Goal: Check status: Check status

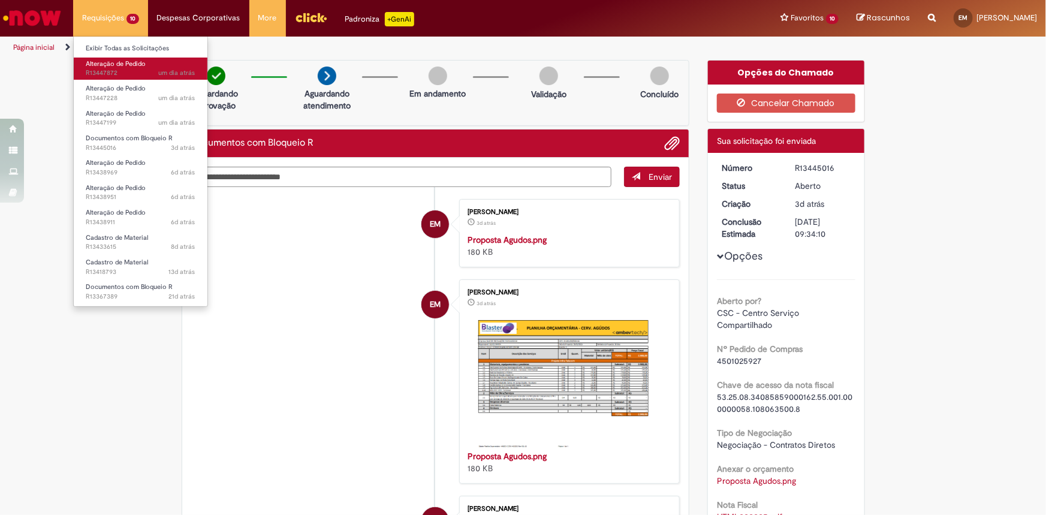
click at [114, 65] on span "Alteração de Pedido" at bounding box center [116, 63] width 60 height 9
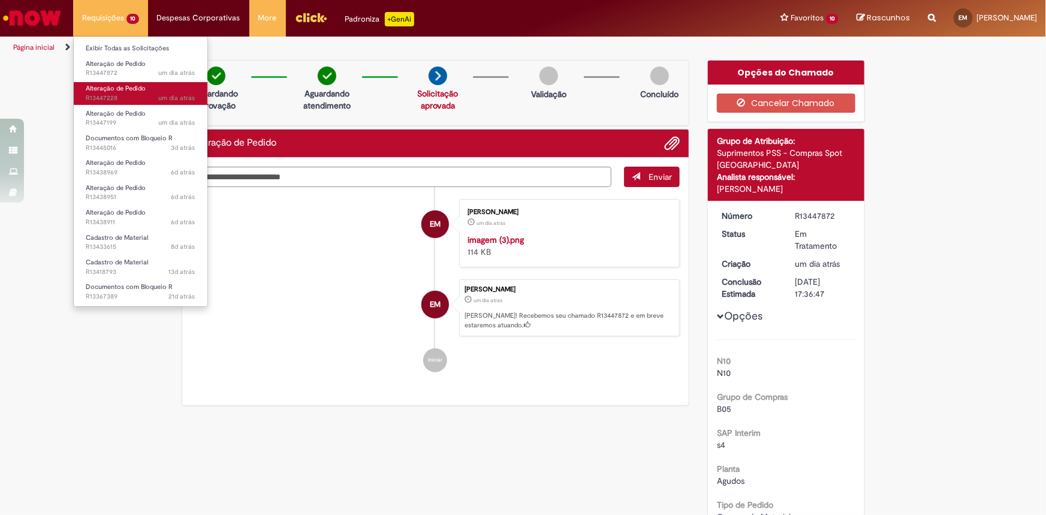
click at [102, 92] on span "Alteração de Pedido" at bounding box center [116, 88] width 60 height 9
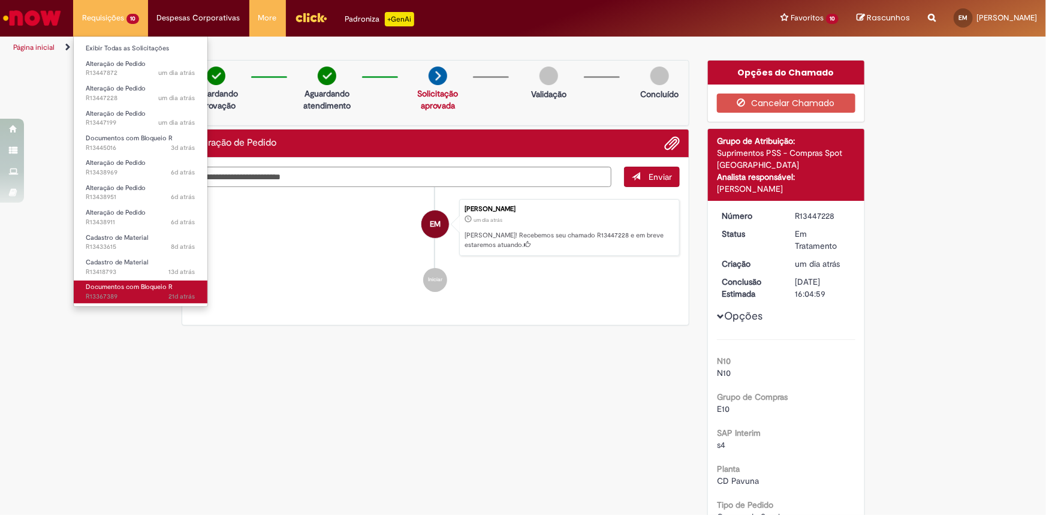
click at [99, 294] on span "21d atrás 21 dias atrás R13367389" at bounding box center [141, 297] width 110 height 10
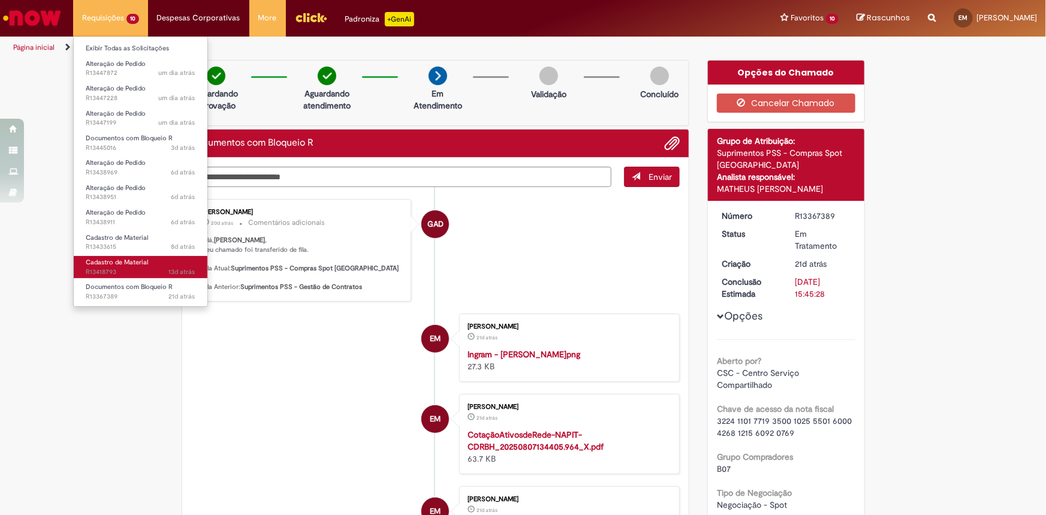
click at [108, 263] on span "Cadastro de Material" at bounding box center [117, 262] width 62 height 9
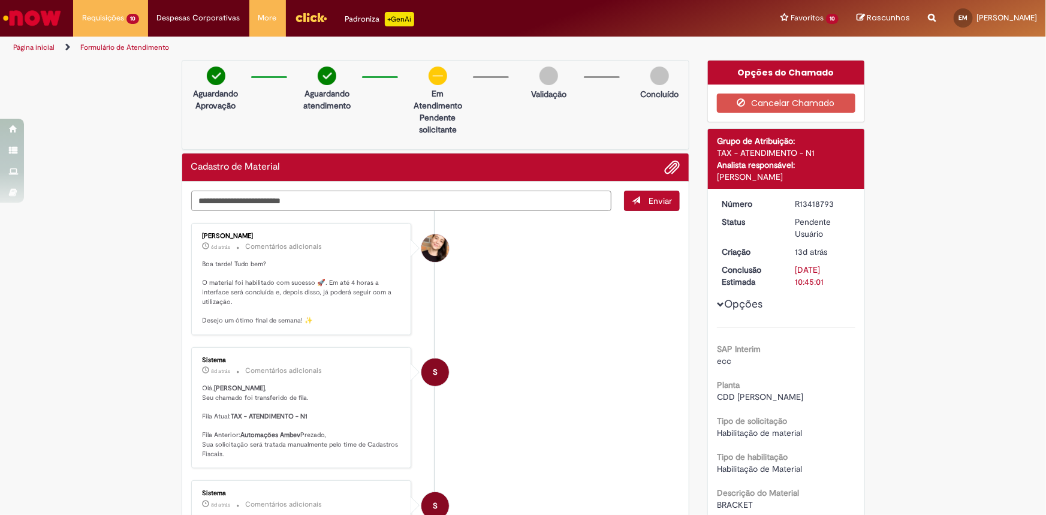
click at [404, 200] on textarea "Digite sua mensagem aqui..." at bounding box center [401, 201] width 421 height 20
type textarea "**********"
click at [632, 200] on span "submit" at bounding box center [636, 200] width 8 height 8
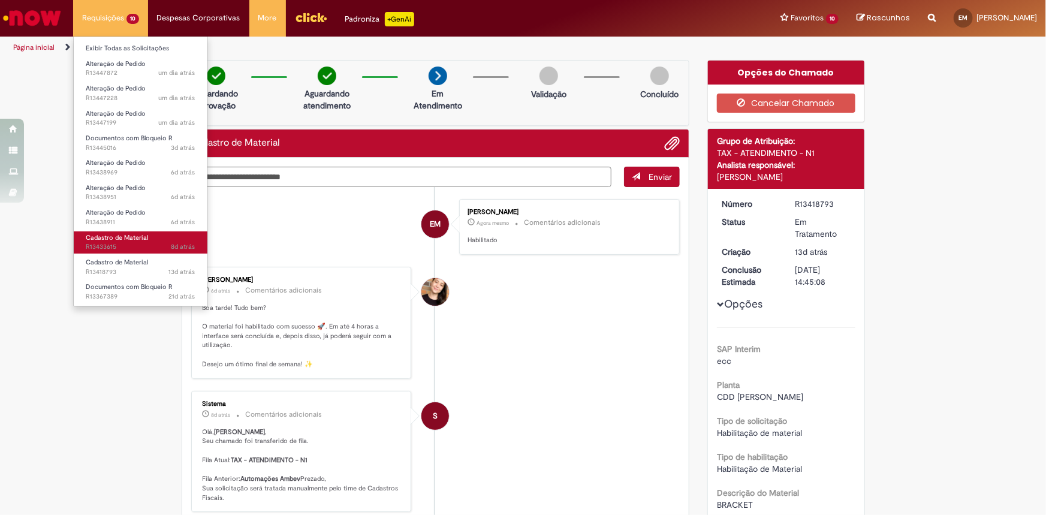
click at [108, 240] on span "Cadastro de Material" at bounding box center [117, 237] width 62 height 9
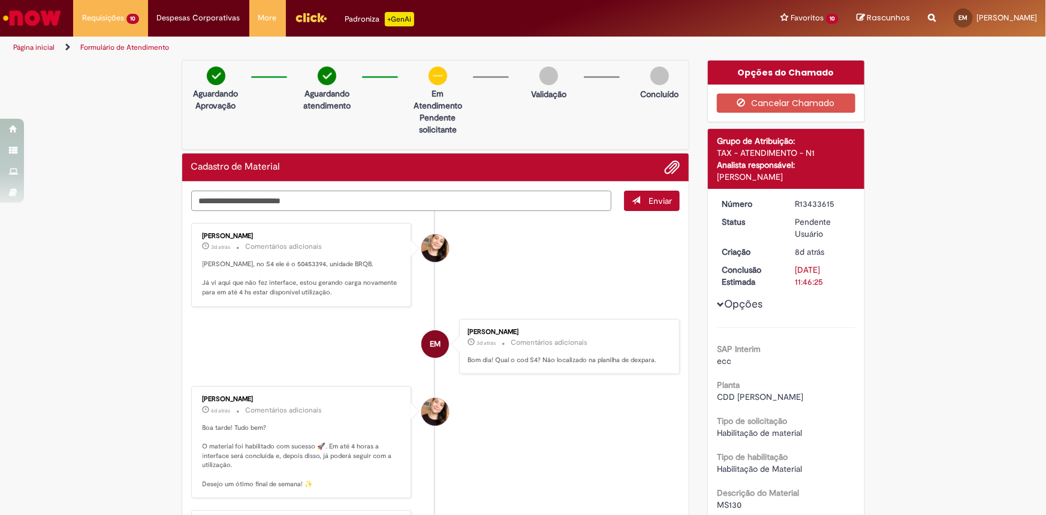
drag, startPoint x: 324, startPoint y: 210, endPoint x: 319, endPoint y: 205, distance: 6.8
click at [322, 209] on textarea "Digite sua mensagem aqui..." at bounding box center [401, 201] width 421 height 20
drag, startPoint x: 270, startPoint y: 206, endPoint x: 134, endPoint y: 236, distance: 139.5
type textarea "**********"
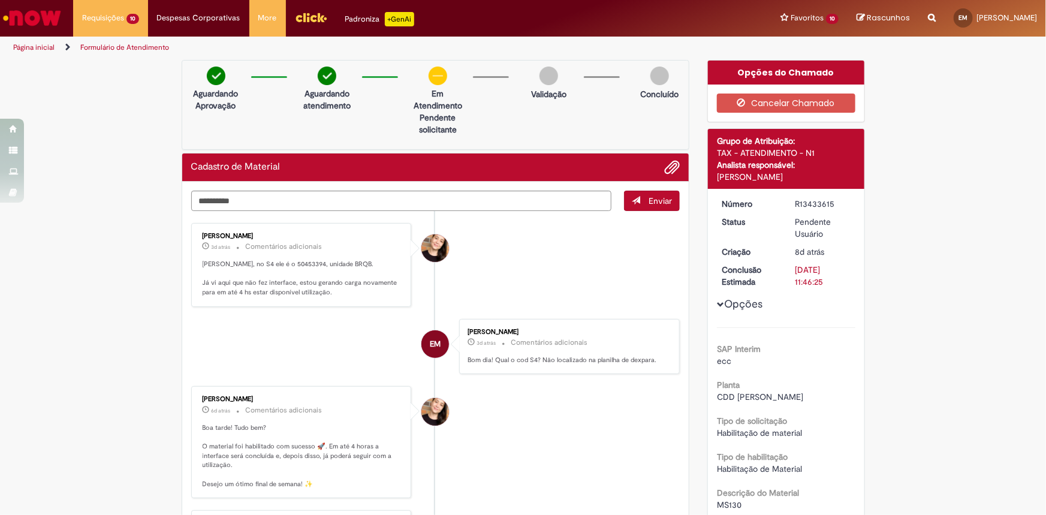
click at [641, 204] on button "Enviar" at bounding box center [652, 201] width 56 height 20
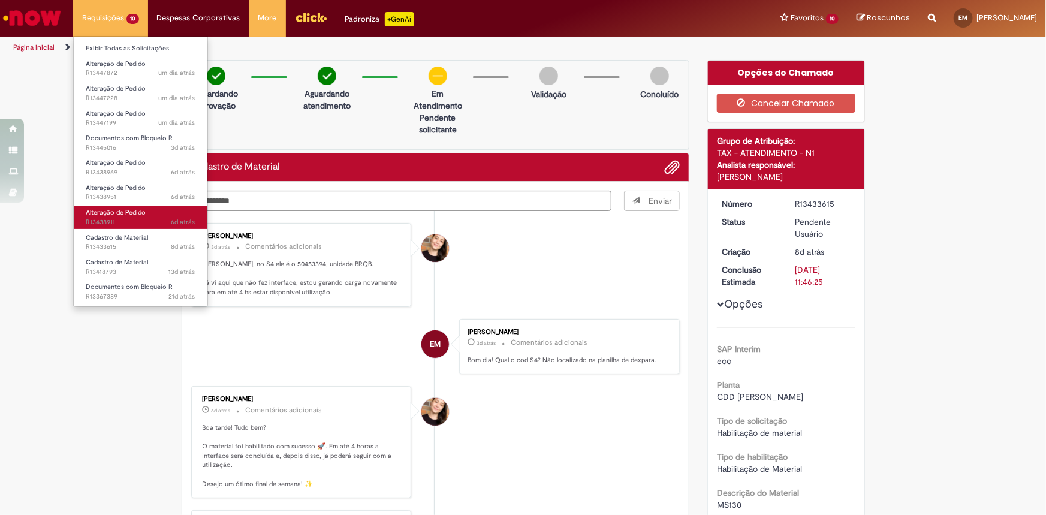
click at [114, 219] on span "6d atrás 6 dias atrás R13438911" at bounding box center [141, 223] width 110 height 10
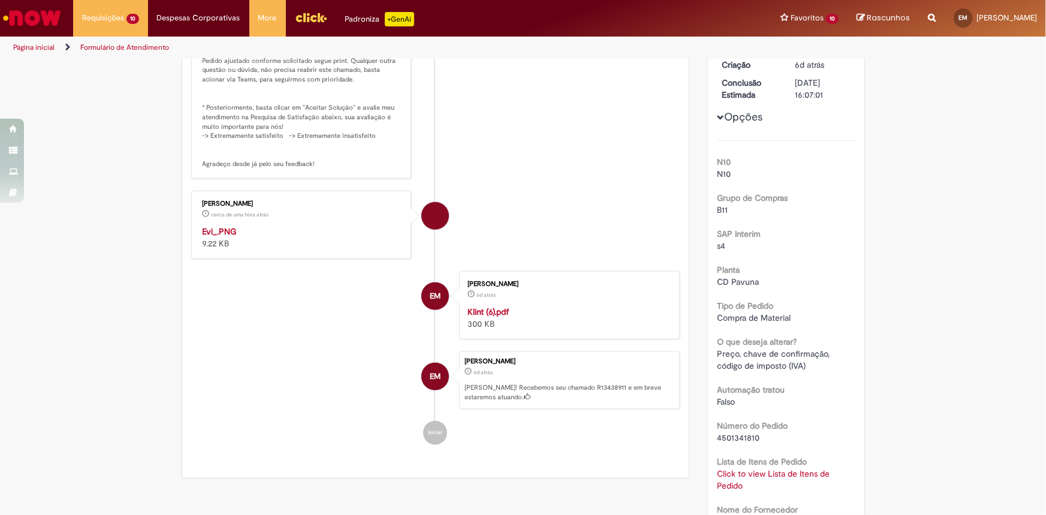
scroll to position [272, 0]
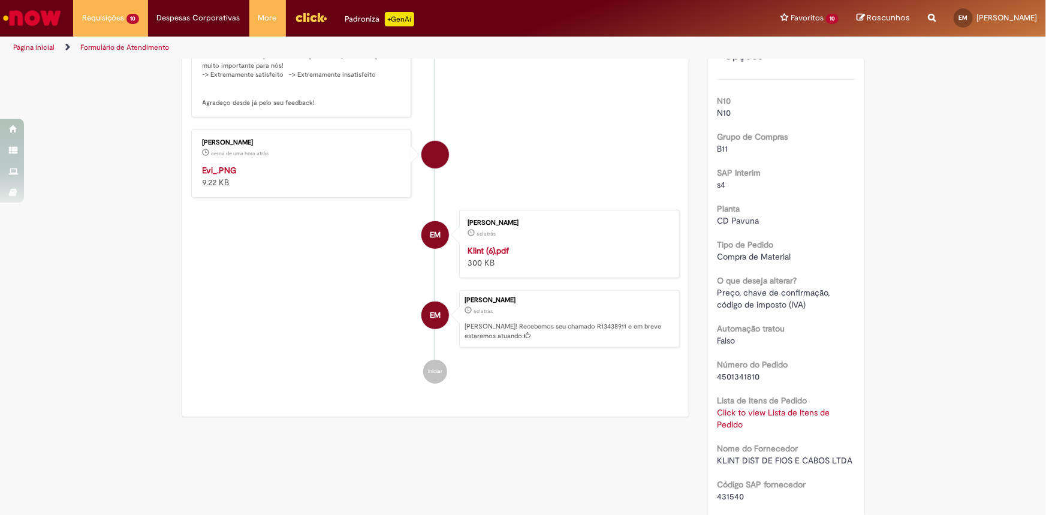
click at [745, 375] on span "4501341810" at bounding box center [738, 376] width 43 height 11
copy span "4501341810"
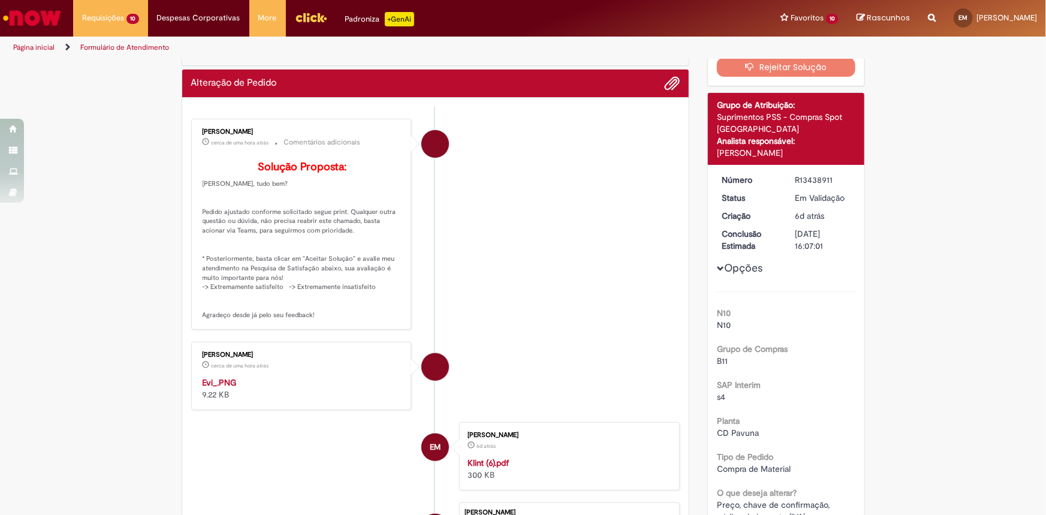
scroll to position [0, 0]
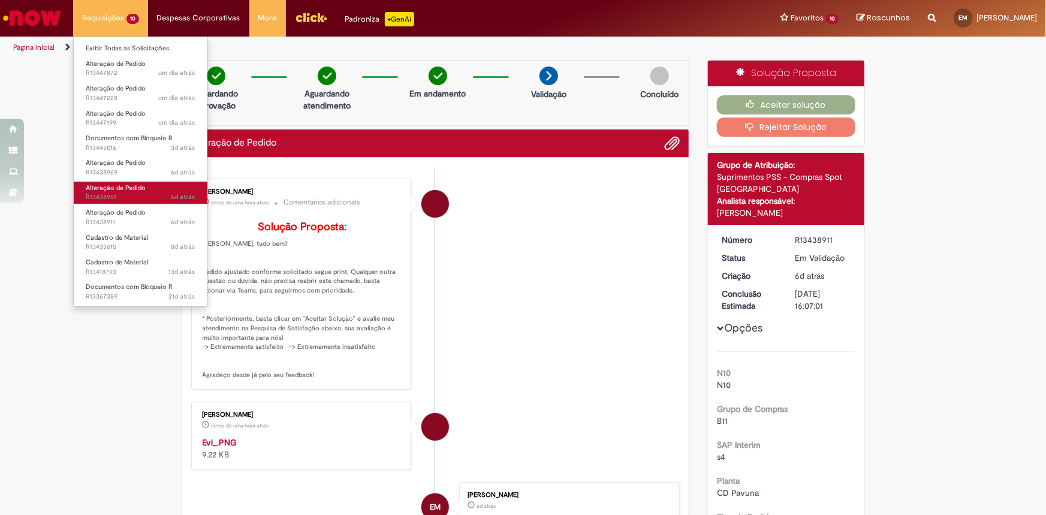
click at [126, 196] on span "6d atrás 6 dias atrás R13438951" at bounding box center [141, 197] width 110 height 10
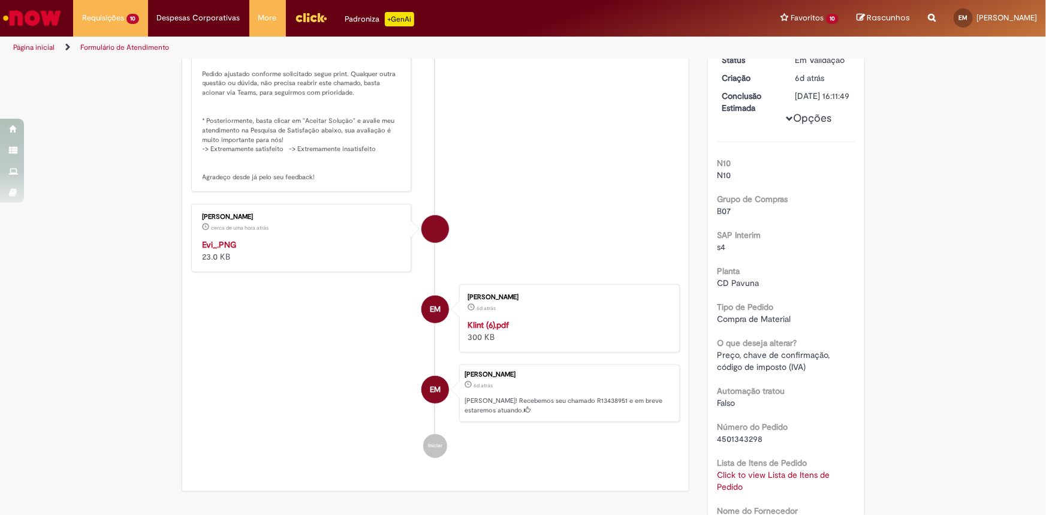
scroll to position [218, 0]
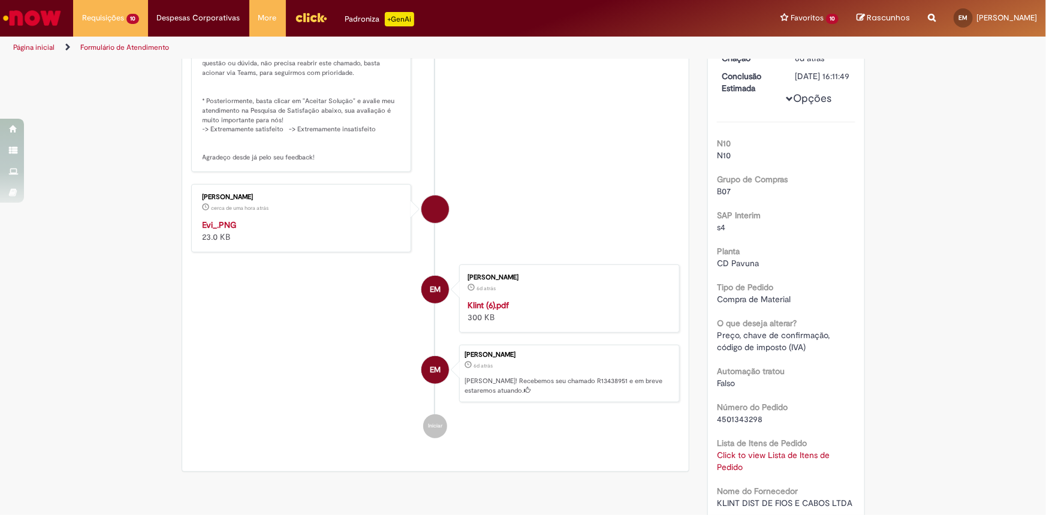
click at [741, 424] on span "4501343298" at bounding box center [740, 419] width 46 height 11
copy span "4501343298"
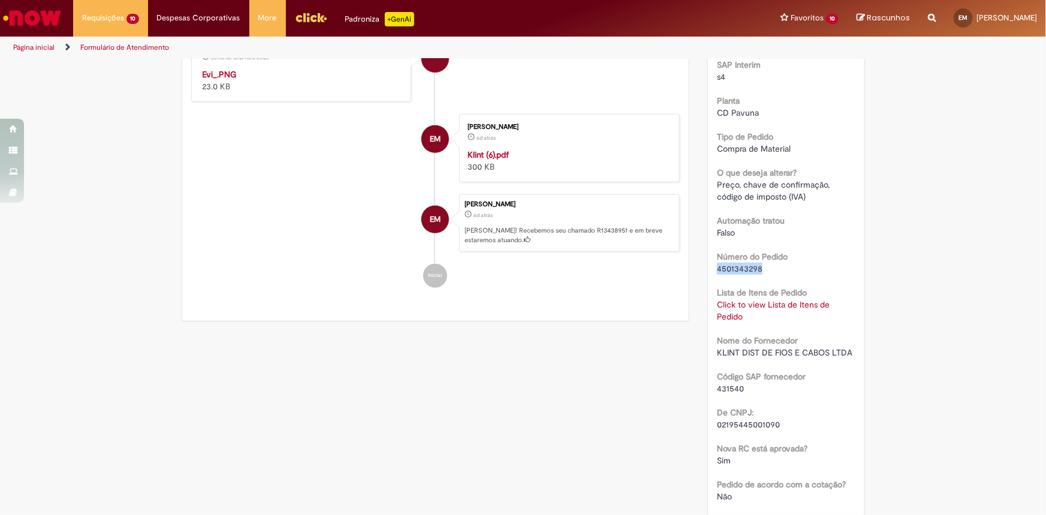
scroll to position [381, 0]
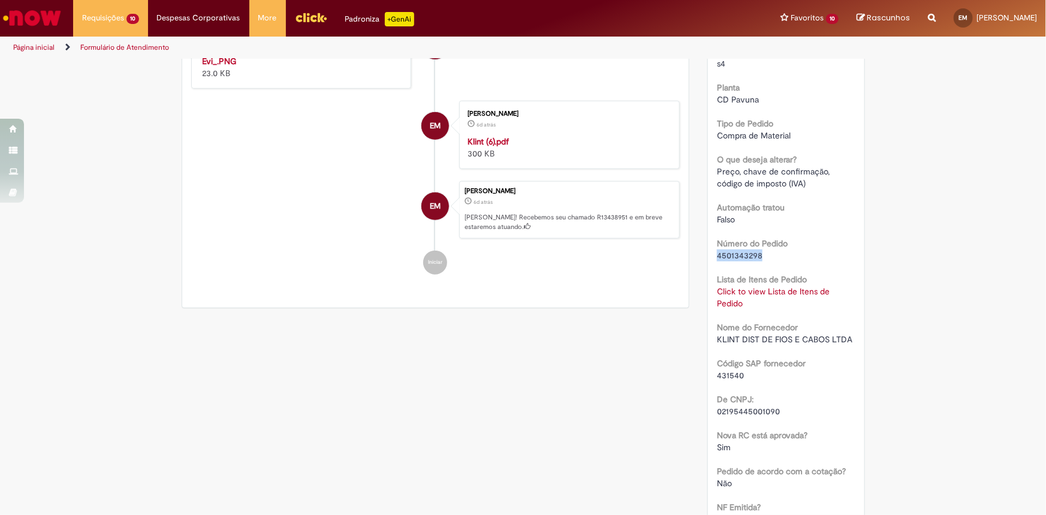
click at [734, 304] on link "Click to view Lista de Itens de Pedido" at bounding box center [773, 297] width 113 height 23
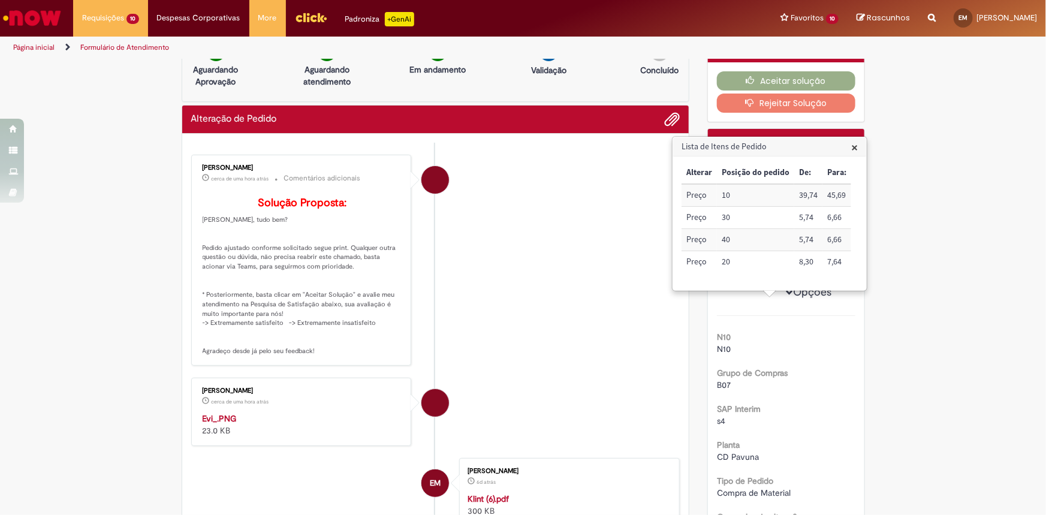
scroll to position [0, 0]
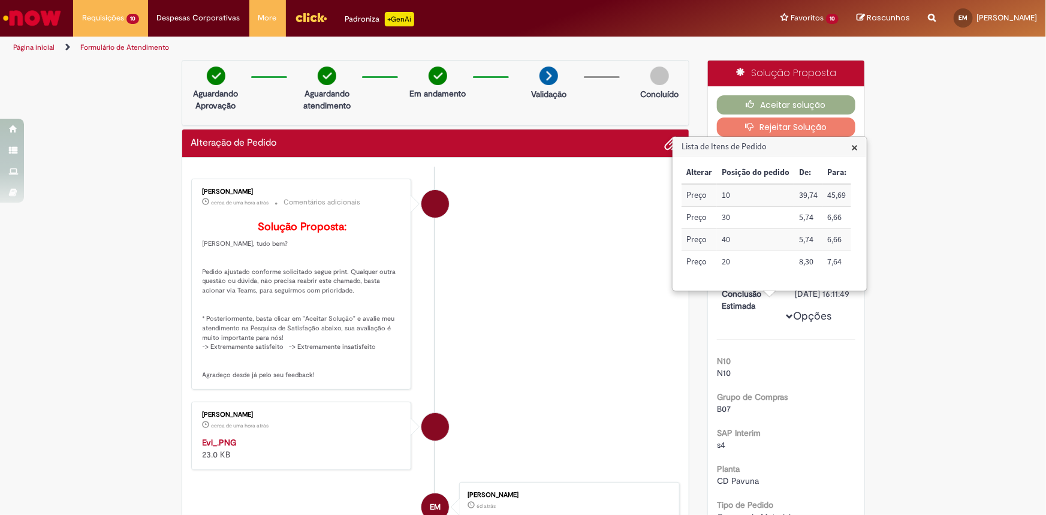
drag, startPoint x: 638, startPoint y: 385, endPoint x: 653, endPoint y: 375, distance: 17.8
click at [638, 385] on li "[PERSON_NAME] cerca de uma hora atrás cerca de uma hora atrás Comentários adici…" at bounding box center [435, 284] width 489 height 211
click at [852, 146] on span "×" at bounding box center [854, 147] width 7 height 16
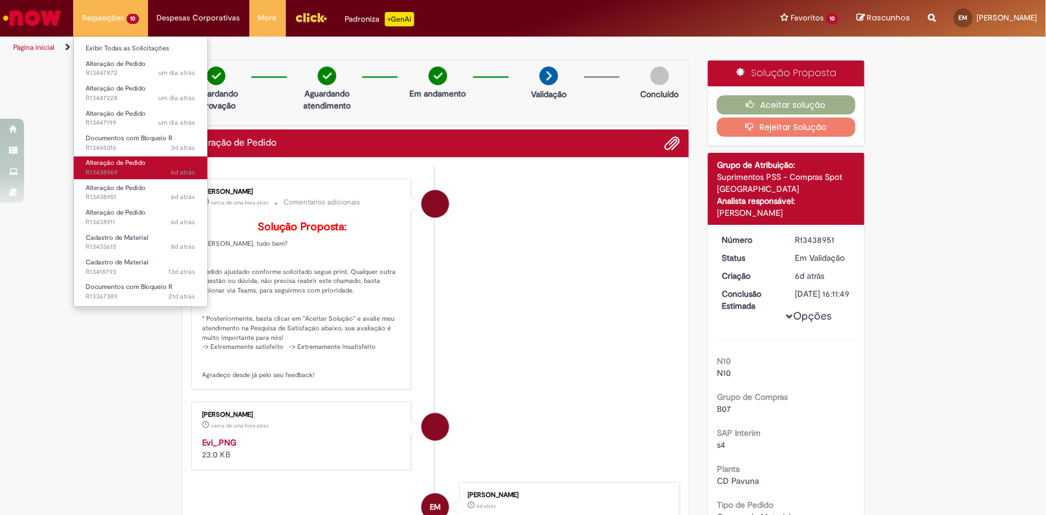
click at [120, 164] on span "Alteração de Pedido" at bounding box center [116, 162] width 60 height 9
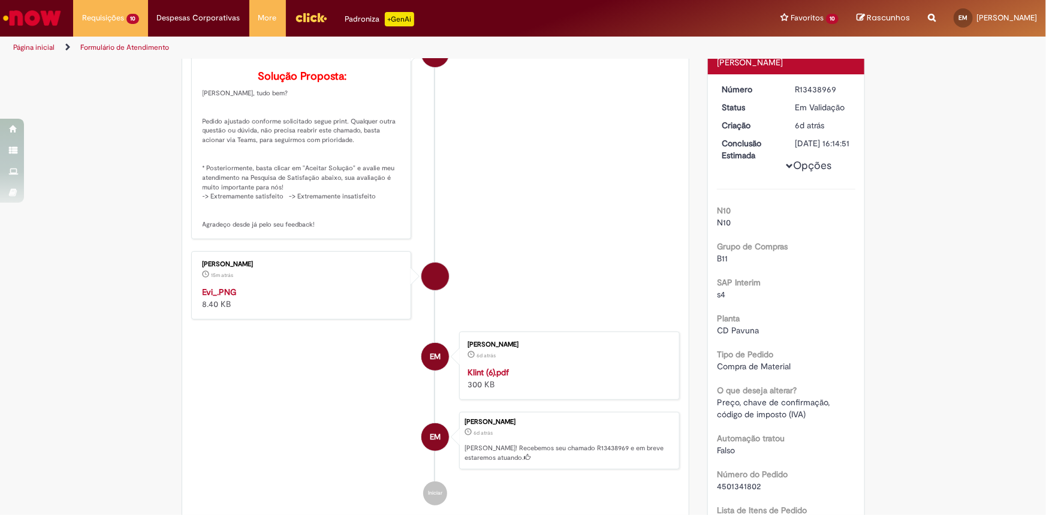
scroll to position [341, 0]
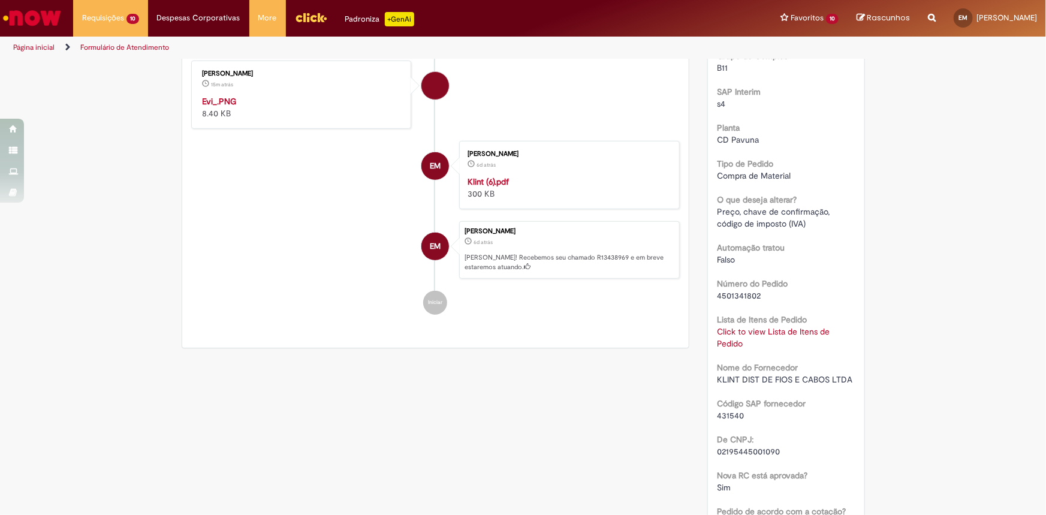
click at [720, 349] on link "Click to view Lista de Itens de Pedido" at bounding box center [773, 337] width 113 height 23
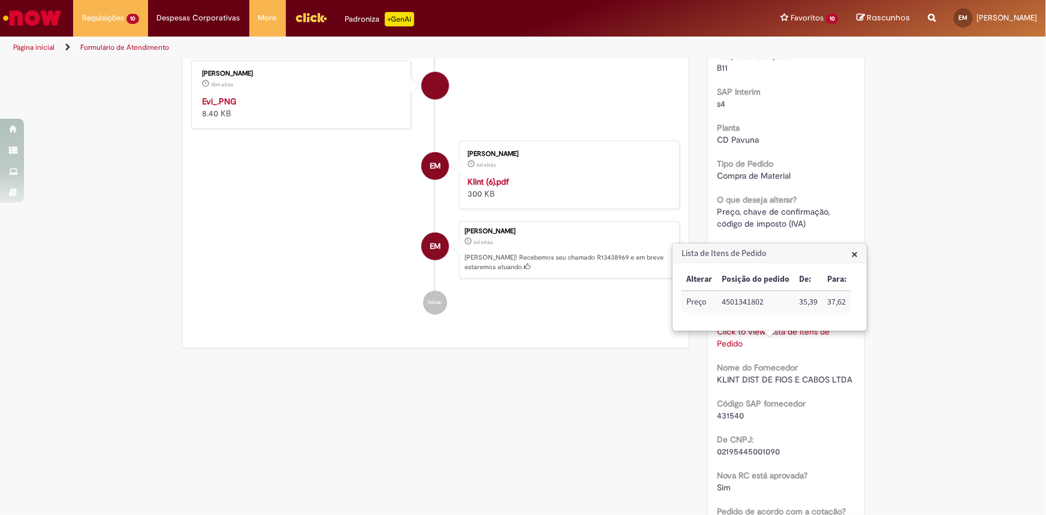
click at [896, 372] on div "Verificar Código de Barras Aguardando Aprovação Aguardando atendimento Em andam…" at bounding box center [523, 355] width 1046 height 1272
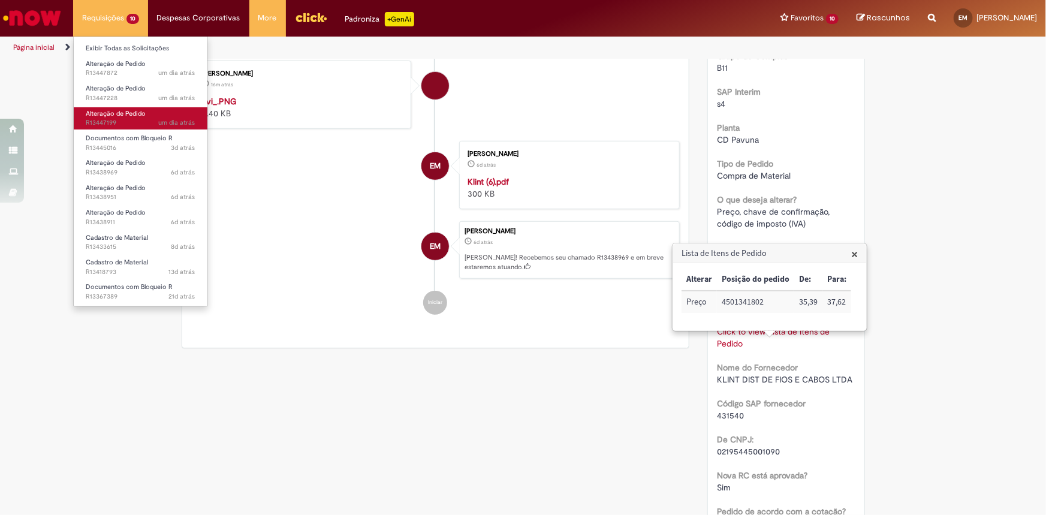
click at [109, 116] on span "Alteração de Pedido" at bounding box center [116, 113] width 60 height 9
